Goal: Communication & Community: Answer question/provide support

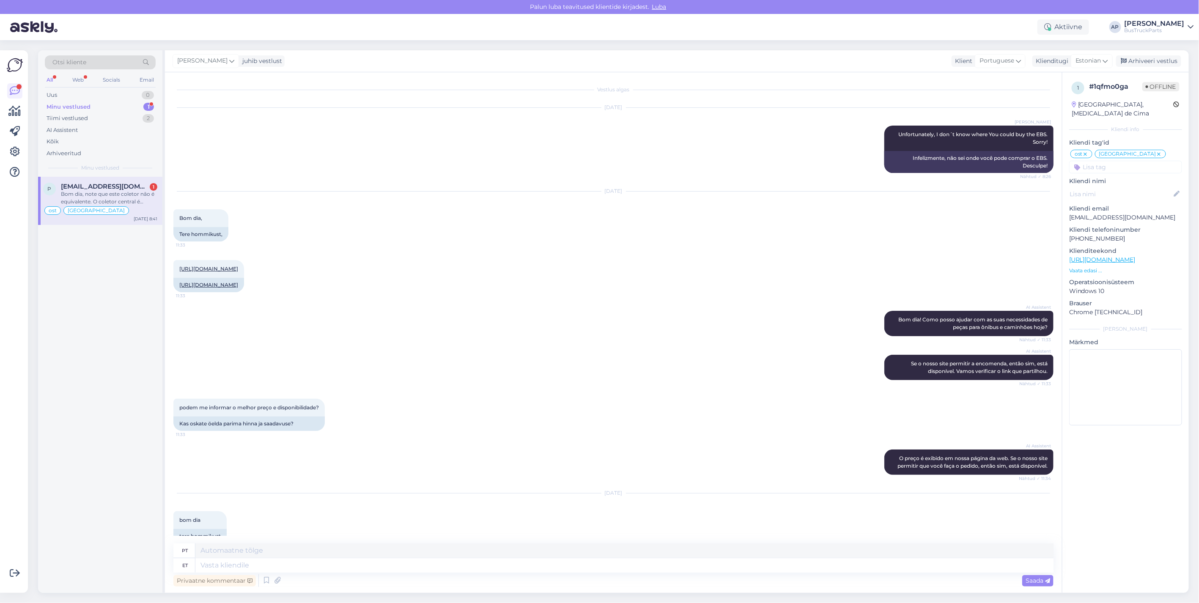
scroll to position [5670, 0]
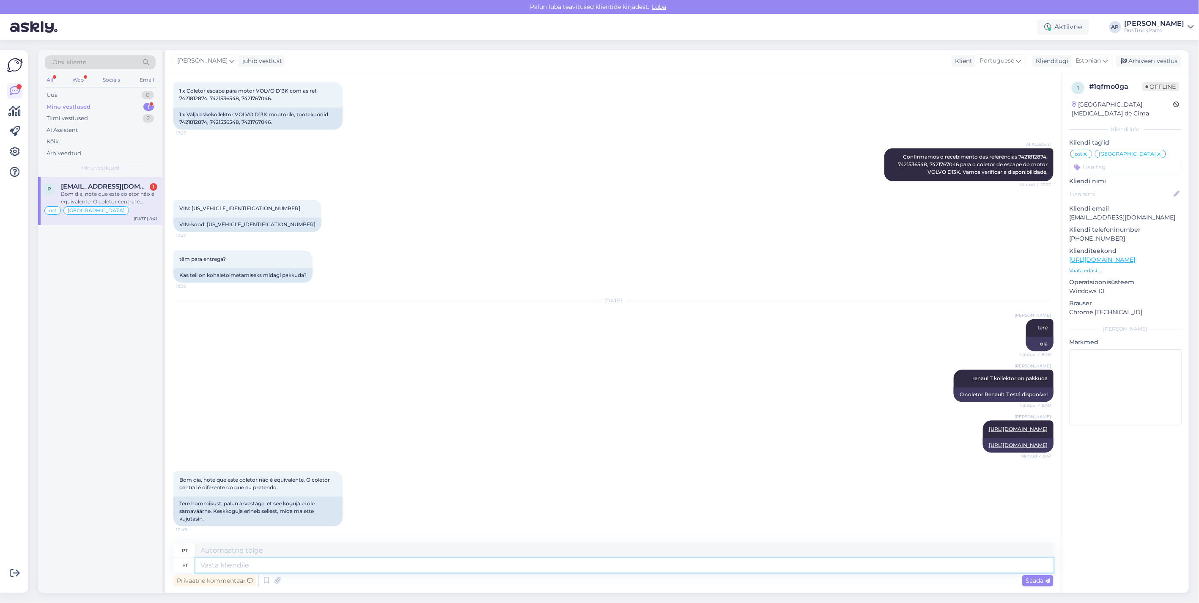
click at [227, 565] on textarea at bounding box center [624, 565] width 858 height 14
type textarea "selline oleks pakkuda, kui see erineb, siis õiget meil pole pakkuda"
click at [1040, 579] on span "Saada" at bounding box center [1038, 581] width 25 height 8
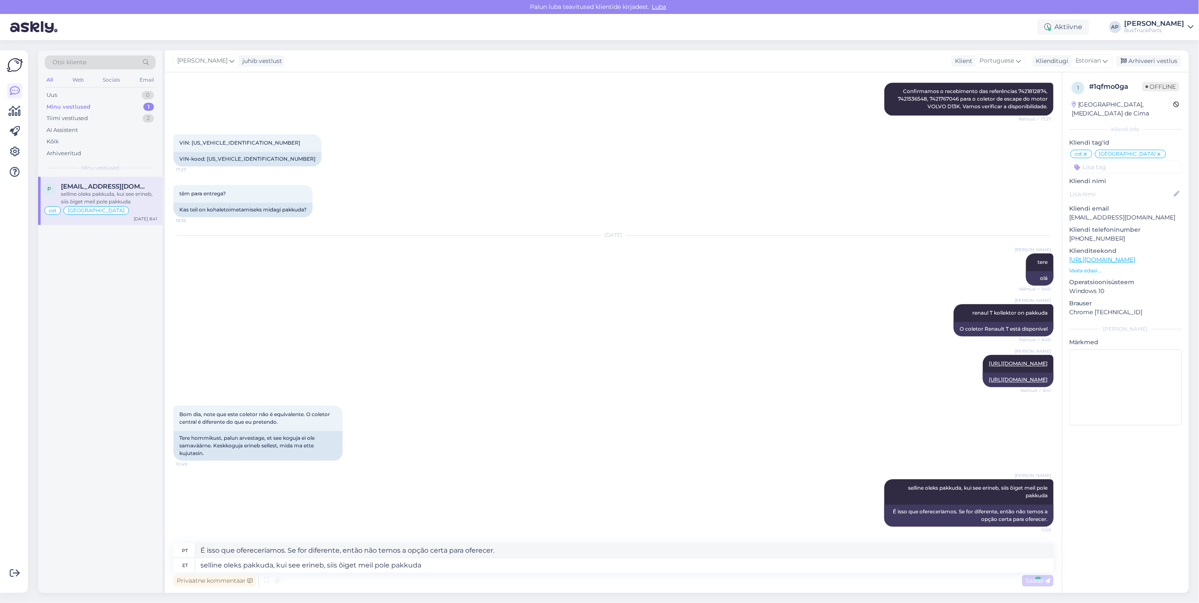
scroll to position [5736, 0]
click at [63, 91] on div "Uus 1" at bounding box center [100, 95] width 111 height 12
click at [90, 105] on div "Minu vestlused 1" at bounding box center [100, 107] width 111 height 12
click at [61, 93] on div "Uus 1" at bounding box center [100, 95] width 111 height 12
click at [56, 93] on div "Uus" at bounding box center [52, 95] width 11 height 8
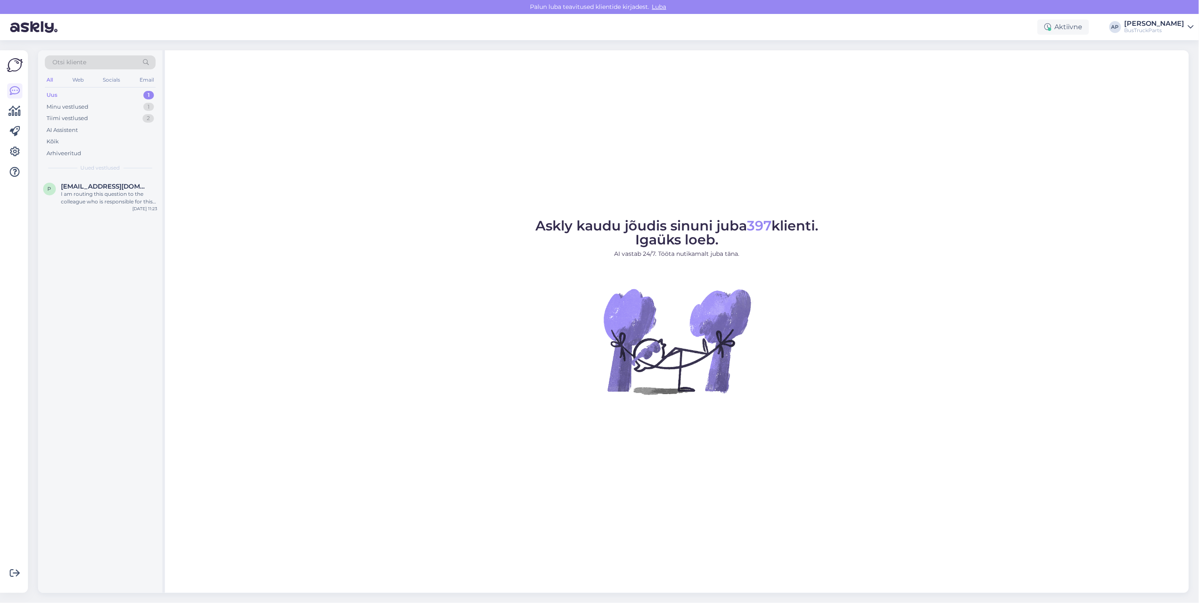
click at [51, 92] on div "Uus" at bounding box center [52, 95] width 11 height 8
click at [107, 91] on div "Uus 1" at bounding box center [100, 95] width 111 height 12
click at [77, 103] on div "Minu vestlused" at bounding box center [68, 107] width 42 height 8
click at [56, 95] on div "Uus" at bounding box center [52, 95] width 11 height 8
click at [86, 104] on div "Minu vestlused" at bounding box center [68, 107] width 42 height 8
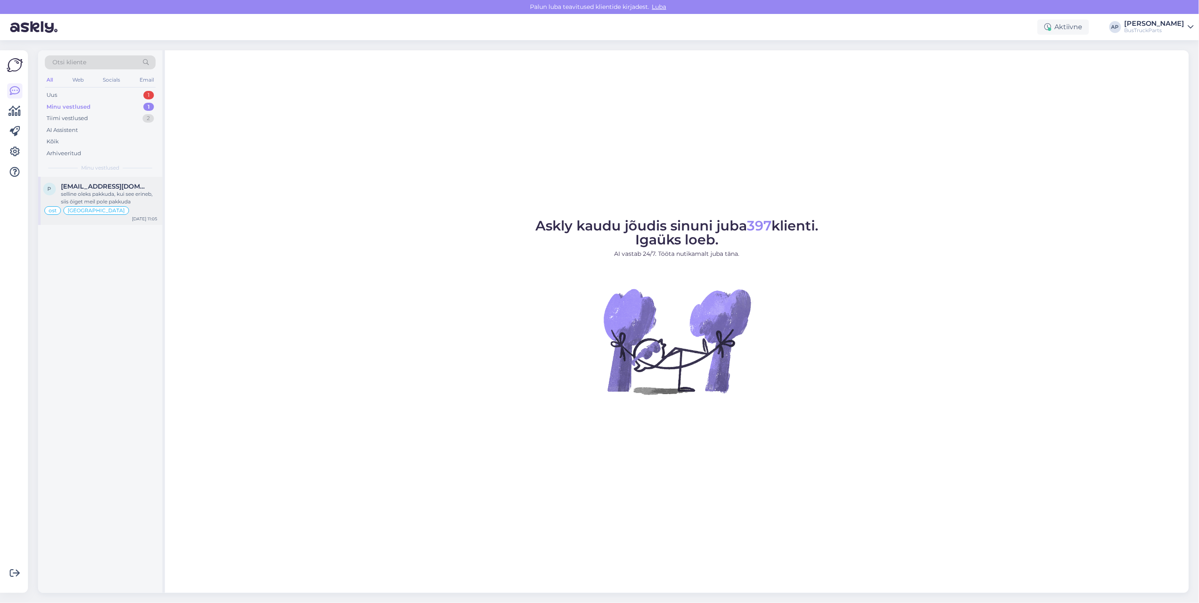
click at [104, 193] on div "selline oleks pakkuda, kui see erineb, siis õiget meil pole pakkuda" at bounding box center [109, 197] width 96 height 15
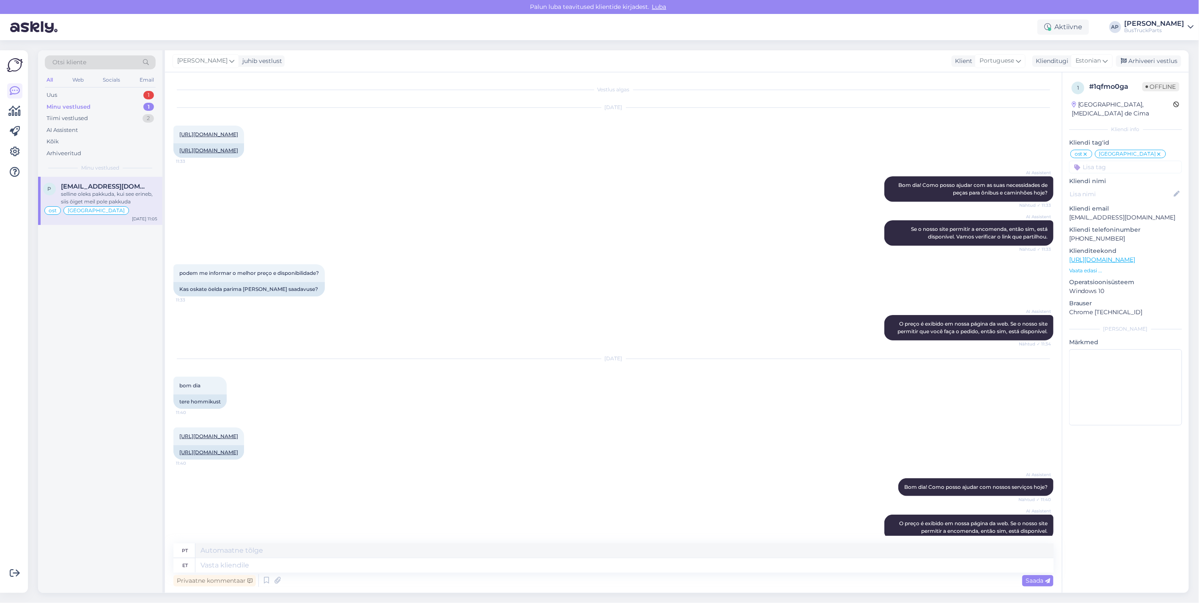
scroll to position [5601, 0]
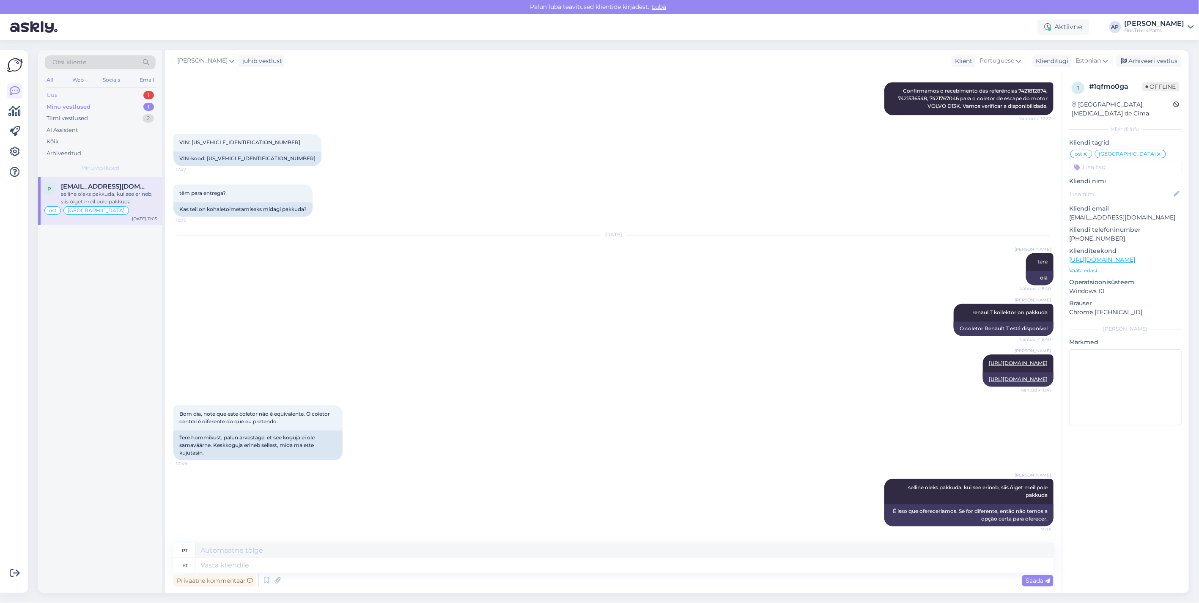
click at [57, 96] on div "Uus 1" at bounding box center [100, 95] width 111 height 12
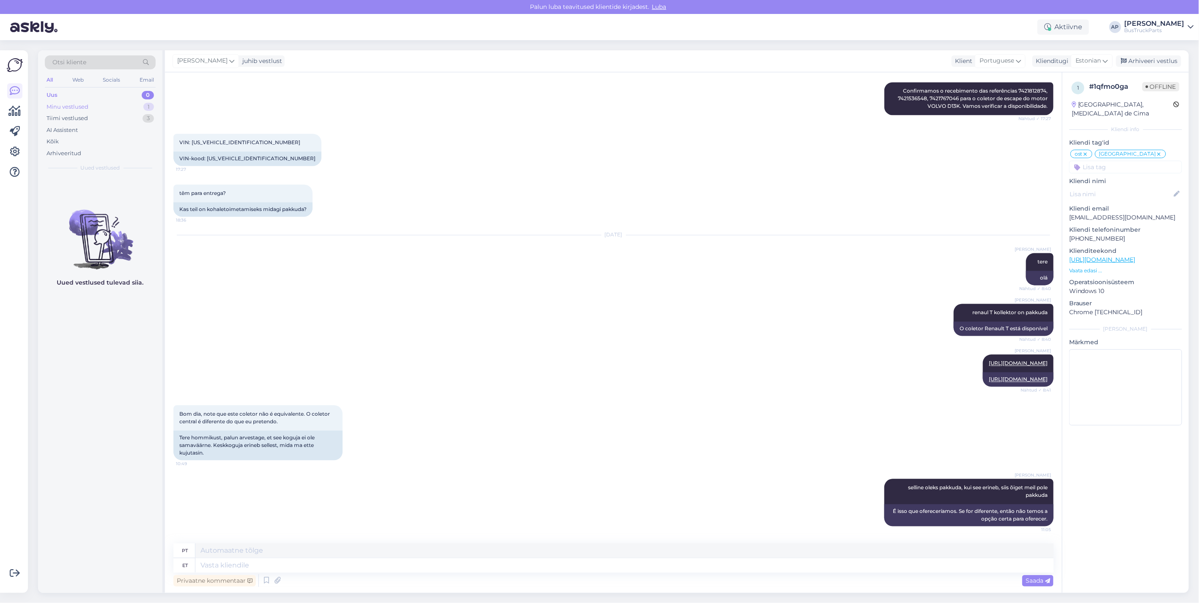
click at [85, 105] on div "Minu vestlused" at bounding box center [68, 107] width 42 height 8
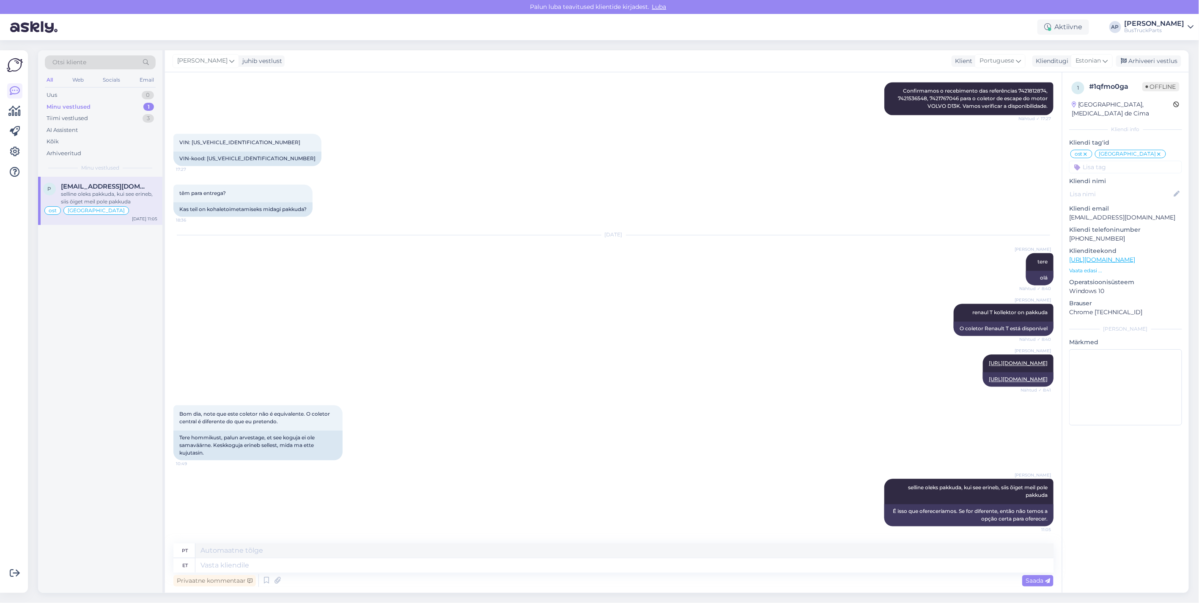
click at [81, 190] on div "selline oleks pakkuda, kui see erineb, siis õiget meil pole pakkuda" at bounding box center [109, 197] width 96 height 15
click at [79, 114] on div "Tiimi vestlused" at bounding box center [67, 118] width 41 height 8
click at [101, 183] on span "[EMAIL_ADDRESS][DOMAIN_NAME]" at bounding box center [105, 187] width 88 height 8
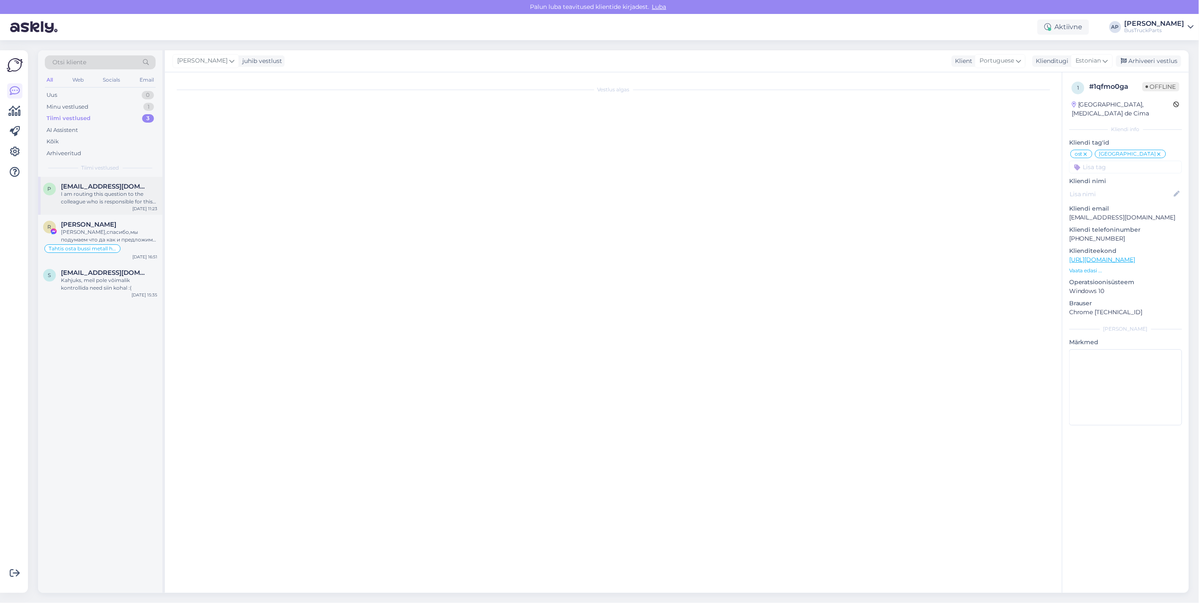
scroll to position [0, 0]
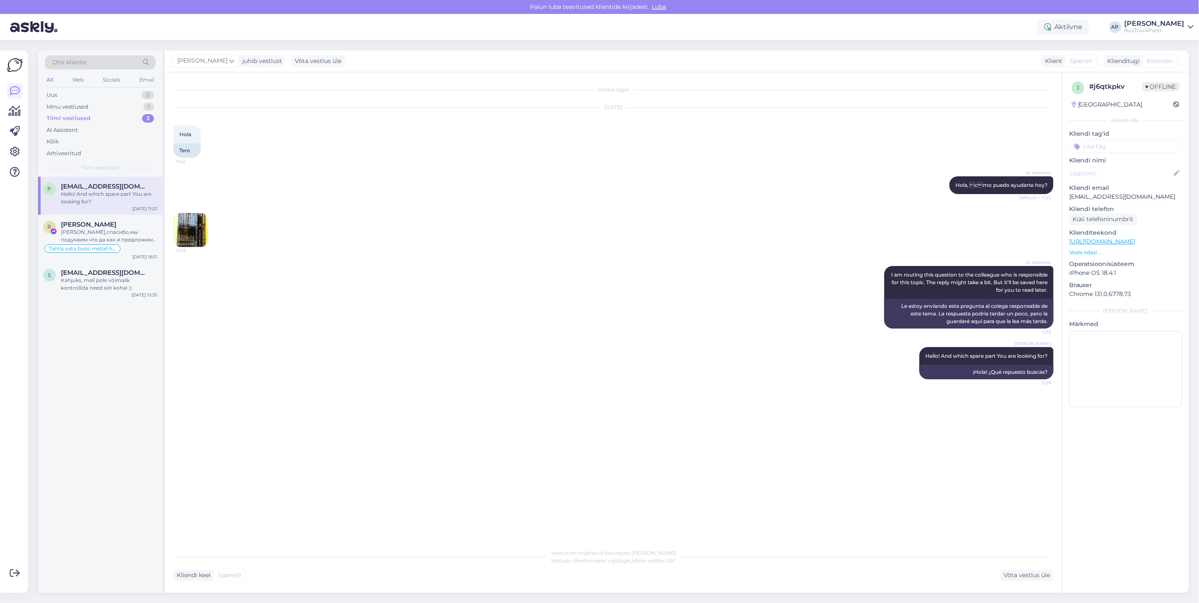
click at [200, 224] on img at bounding box center [191, 230] width 34 height 34
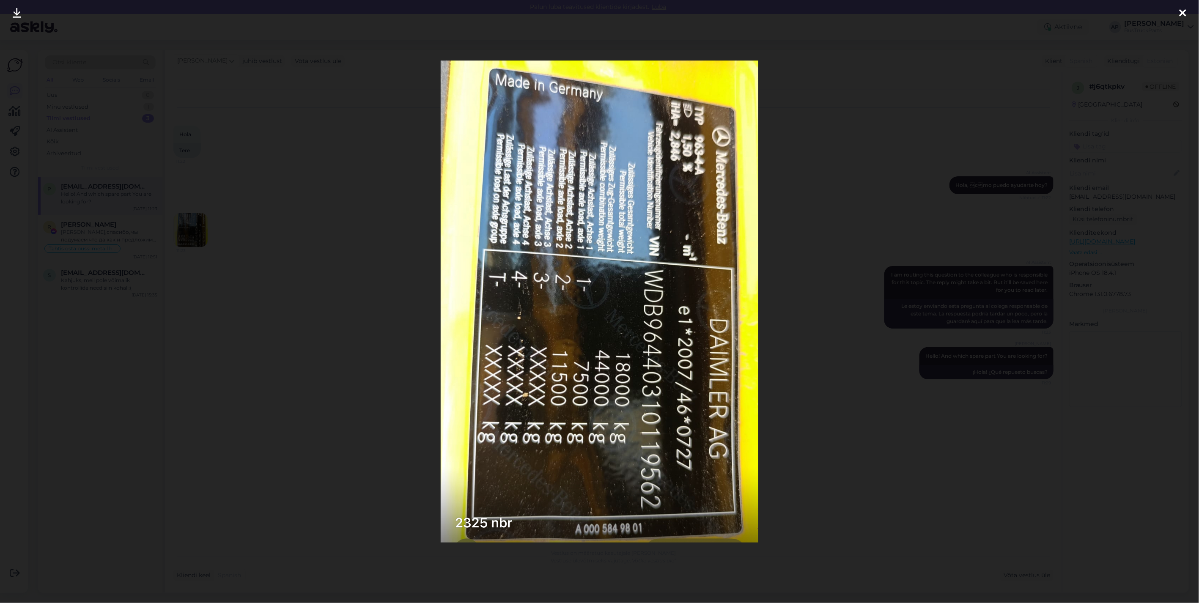
drag, startPoint x: 1182, startPoint y: 12, endPoint x: 1174, endPoint y: 24, distance: 15.1
click at [1182, 12] on icon at bounding box center [1182, 13] width 7 height 11
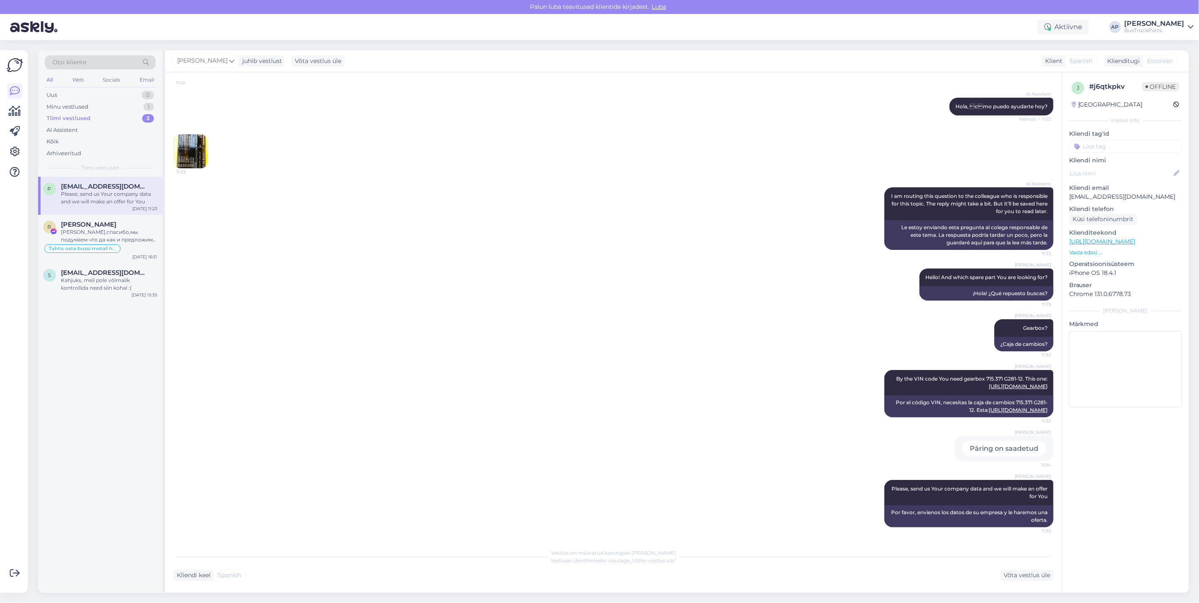
scroll to position [93, 0]
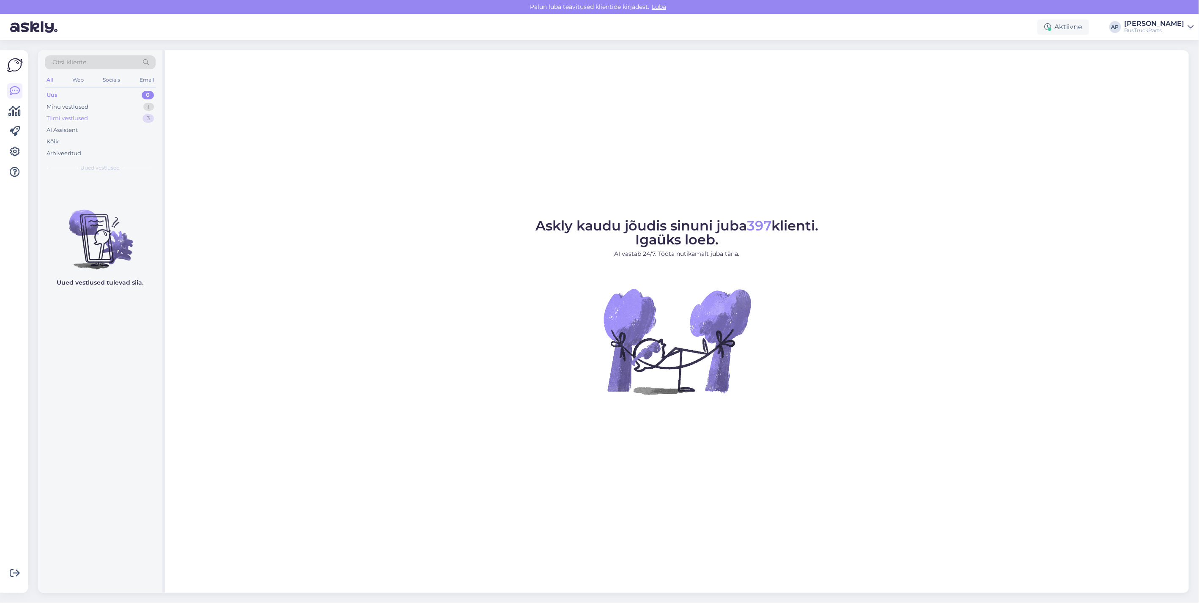
click at [67, 116] on div "Tiimi vestlused" at bounding box center [67, 118] width 41 height 8
click at [94, 187] on span "[EMAIL_ADDRESS][DOMAIN_NAME]" at bounding box center [105, 187] width 88 height 8
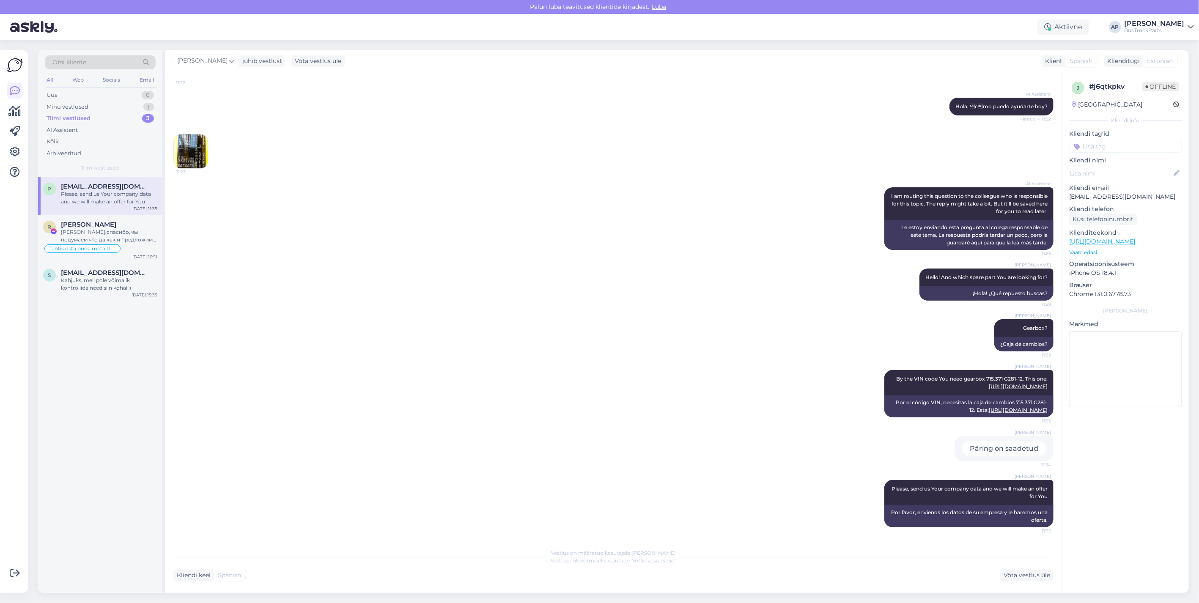
scroll to position [93, 0]
